Goal: Transaction & Acquisition: Purchase product/service

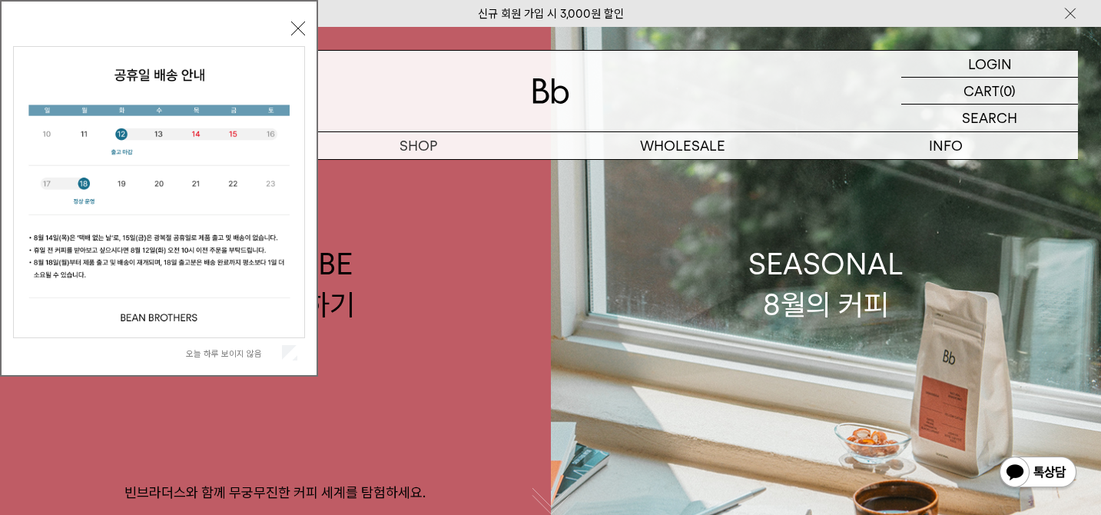
click at [300, 26] on button "닫기" at bounding box center [298, 29] width 14 height 14
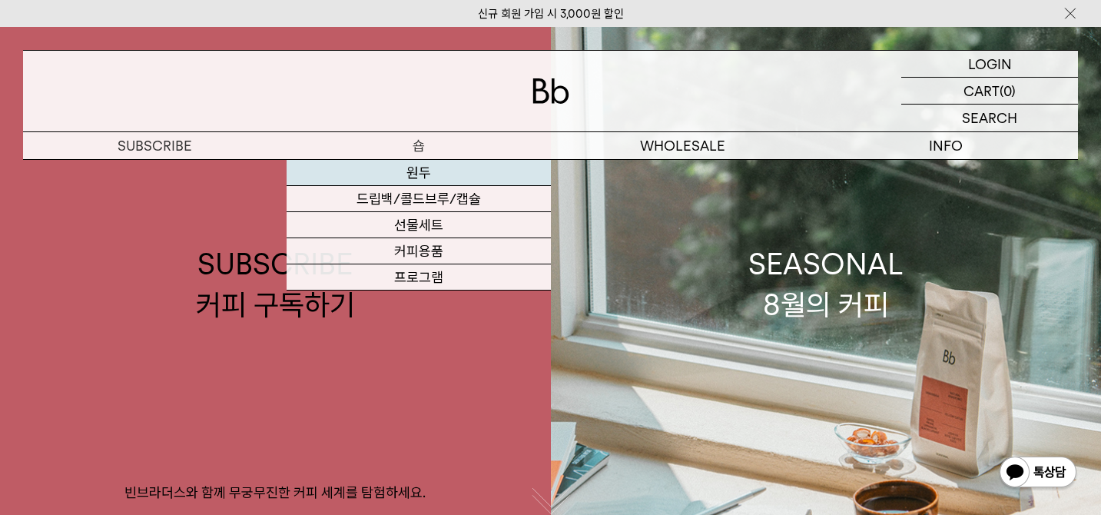
click at [409, 177] on link "원두" at bounding box center [417, 173] width 263 height 26
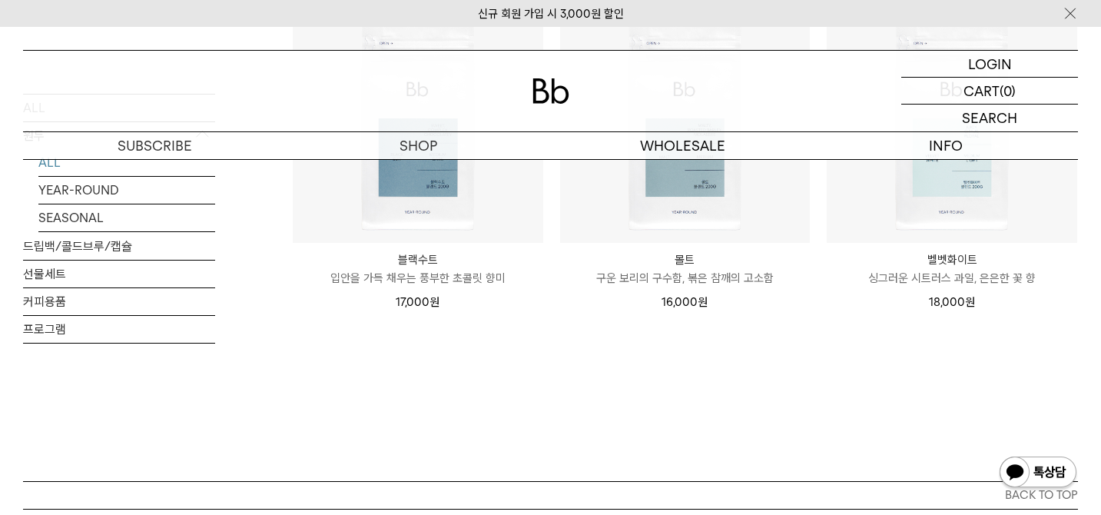
scroll to position [1345, 0]
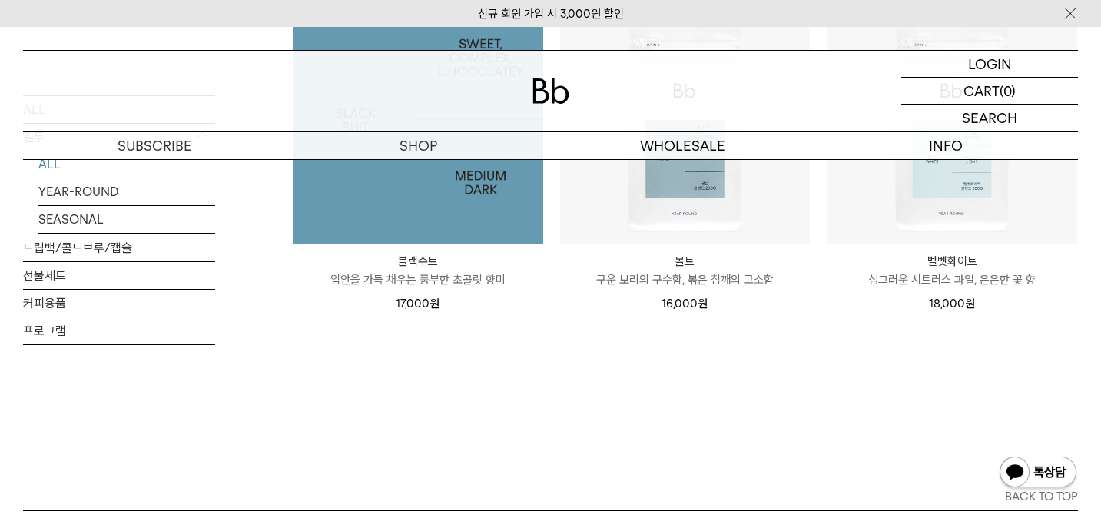
click at [418, 229] on img at bounding box center [418, 119] width 250 height 250
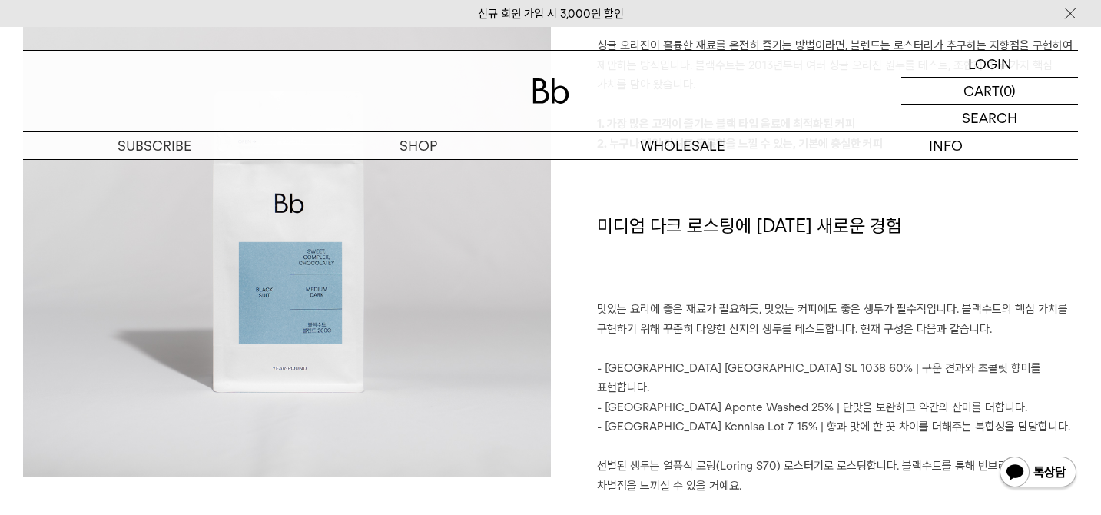
scroll to position [1307, 0]
